Goal: Information Seeking & Learning: Check status

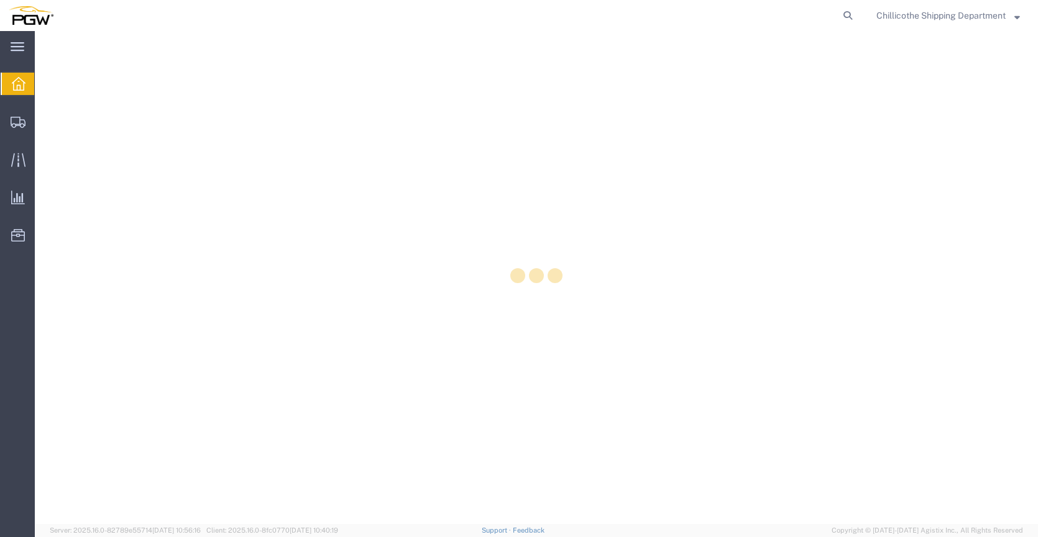
click at [846, 21] on icon at bounding box center [847, 15] width 17 height 17
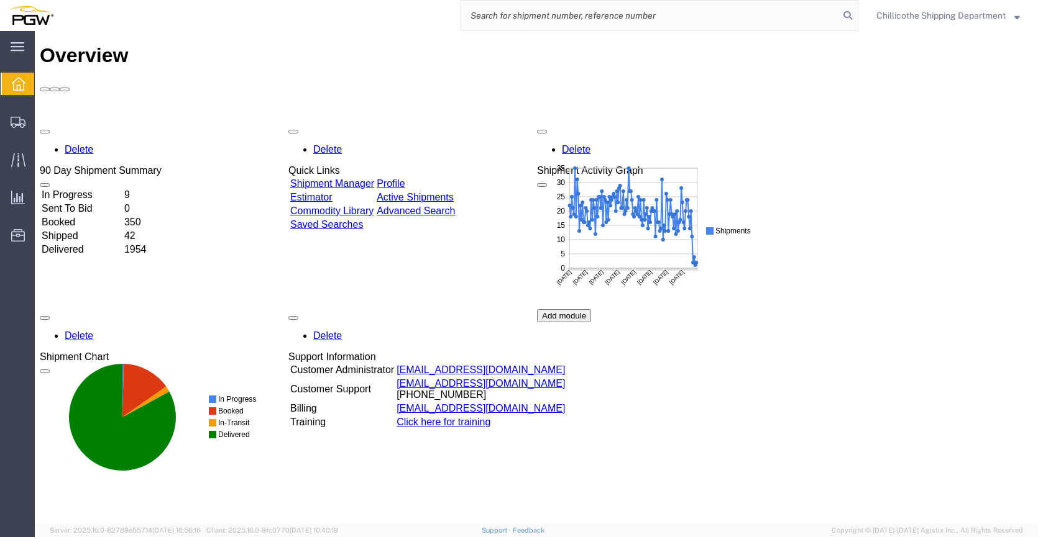
paste input "[URL][DOMAIN_NAME]"
click at [765, 10] on input "[URL][DOMAIN_NAME]" at bounding box center [650, 16] width 378 height 30
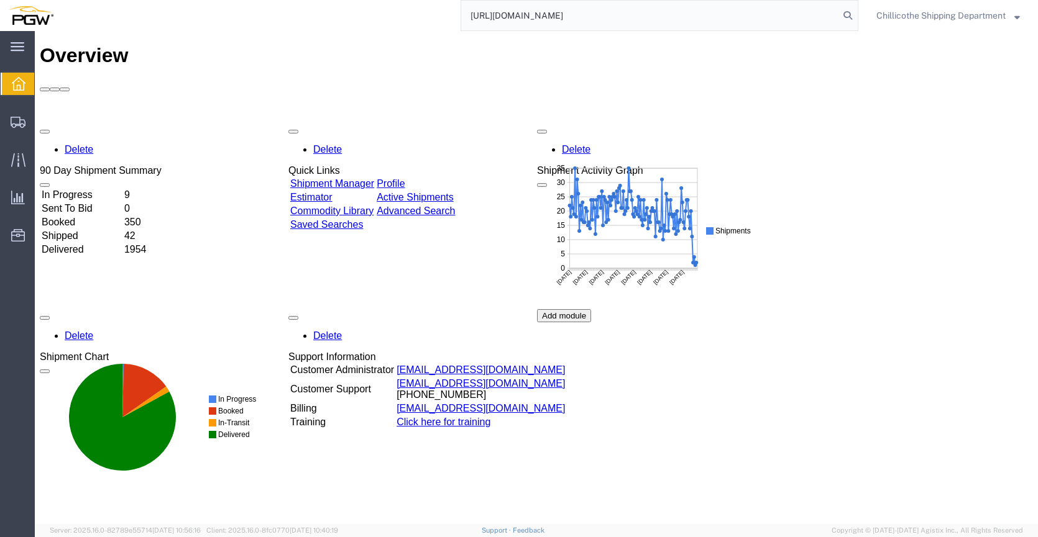
click at [532, 6] on input "[URL][DOMAIN_NAME]" at bounding box center [650, 16] width 378 height 30
click at [533, 13] on input "[URL][DOMAIN_NAME]" at bounding box center [650, 16] width 378 height 30
click at [532, 13] on input "[URL][DOMAIN_NAME]" at bounding box center [650, 16] width 378 height 30
paste input "666374"
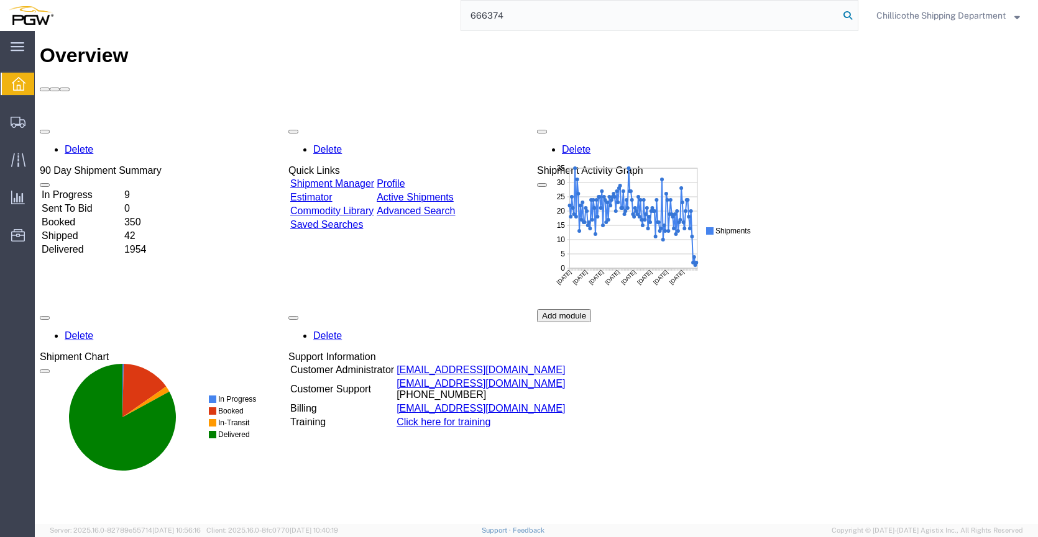
type input "666374"
drag, startPoint x: 845, startPoint y: 19, endPoint x: 503, endPoint y: 43, distance: 342.6
click at [845, 19] on icon at bounding box center [847, 15] width 17 height 17
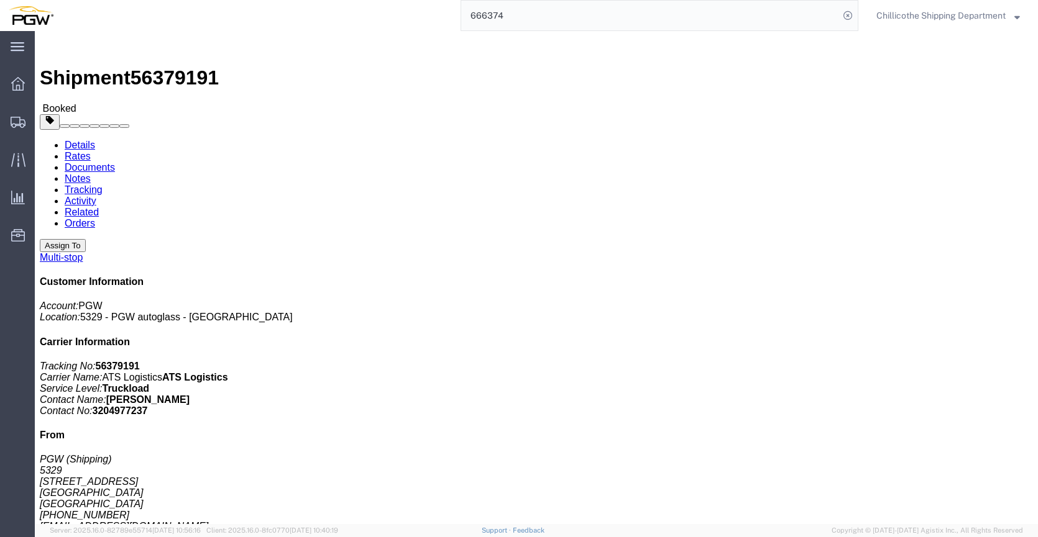
click link "Documents"
